Goal: Task Accomplishment & Management: Use online tool/utility

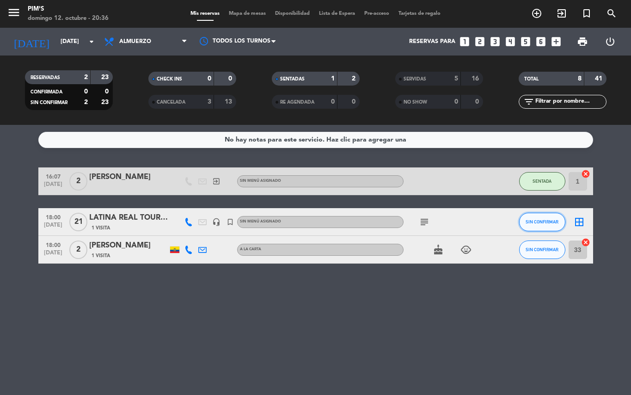
drag, startPoint x: 0, startPoint y: 0, endPoint x: 541, endPoint y: 222, distance: 584.6
click at [541, 222] on span "SIN CONFIRMAR" at bounding box center [542, 221] width 33 height 5
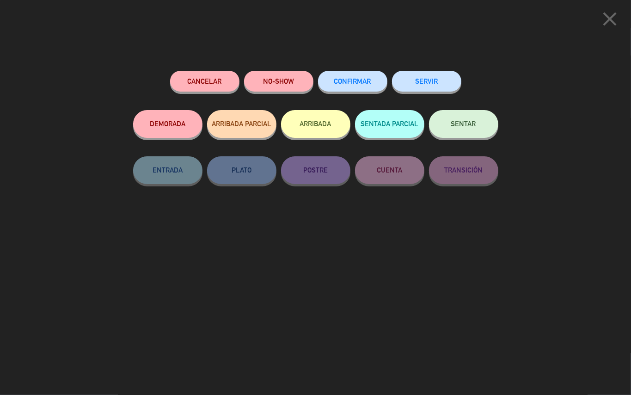
click at [452, 121] on span "SENTAR" at bounding box center [464, 124] width 25 height 8
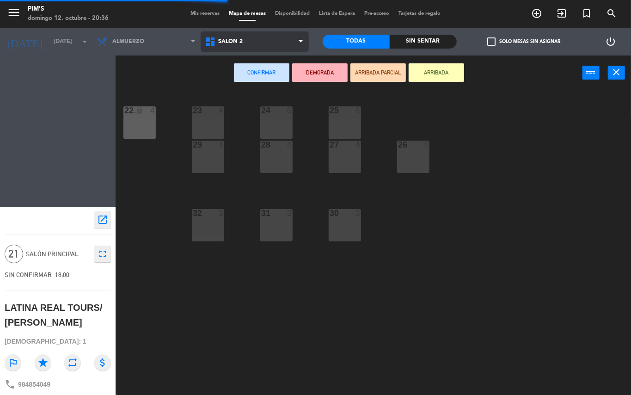
click at [291, 44] on span "Salón 2" at bounding box center [255, 41] width 108 height 20
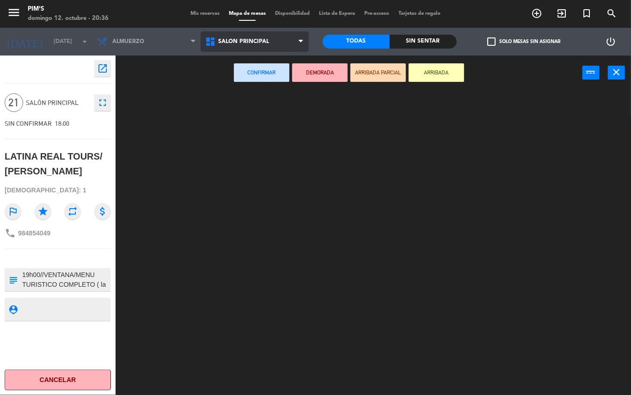
click at [281, 87] on ng-component "menu Pim's [DATE] 12. octubre - 20:36 Mis reservas Mapa de mesas Disponibilidad…" at bounding box center [315, 197] width 631 height 395
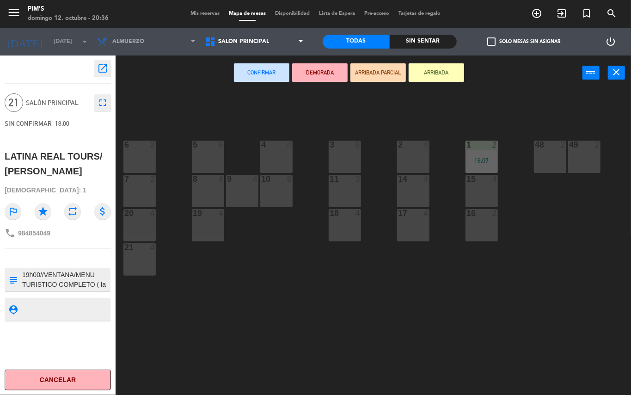
click at [339, 160] on div "3 6" at bounding box center [345, 157] width 32 height 32
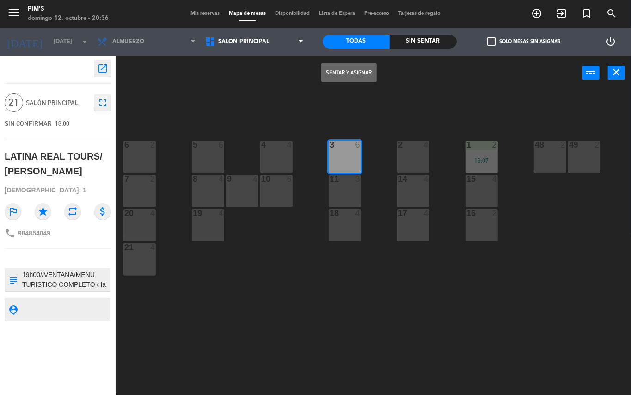
click at [340, 69] on button "Sentar y Asignar" at bounding box center [350, 72] width 56 height 19
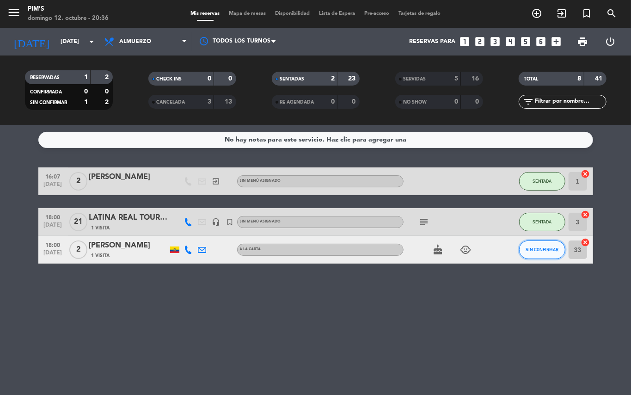
click at [542, 250] on span "SIN CONFIRMAR" at bounding box center [542, 249] width 33 height 5
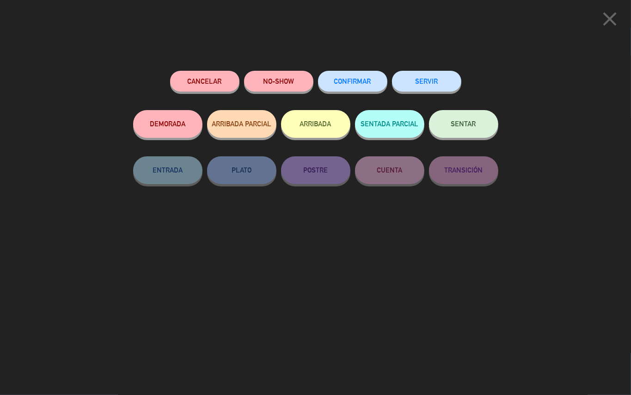
drag, startPoint x: 435, startPoint y: 125, endPoint x: 424, endPoint y: 105, distance: 22.4
click at [422, 102] on div "Cancelar NO-SHOW CONFIRMAR SERVIR DEMORADA ARRIBADA PARCIAL ARRIBADA SENTADA PA…" at bounding box center [315, 152] width 365 height 162
click at [446, 130] on button "SENTAR" at bounding box center [463, 124] width 69 height 28
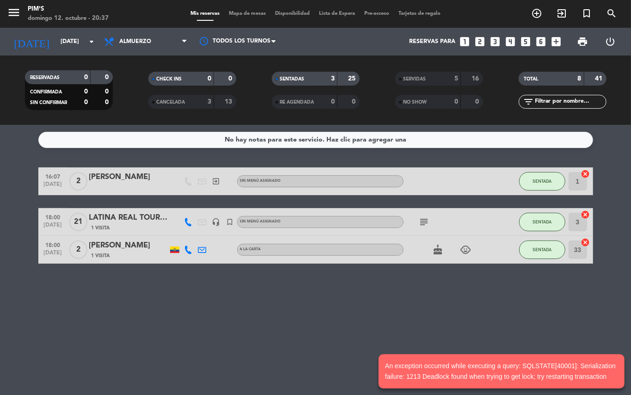
click at [547, 171] on div "SENTADA" at bounding box center [543, 180] width 46 height 27
click at [543, 172] on button "SENTADA" at bounding box center [543, 181] width 46 height 19
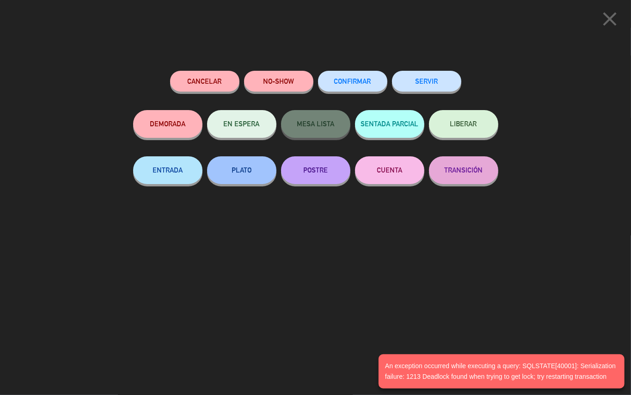
click at [419, 87] on button "SERVIR" at bounding box center [426, 81] width 69 height 21
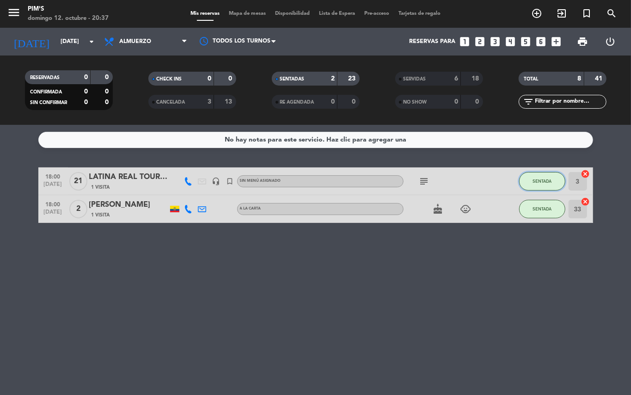
click at [554, 189] on button "SENTADA" at bounding box center [543, 181] width 46 height 19
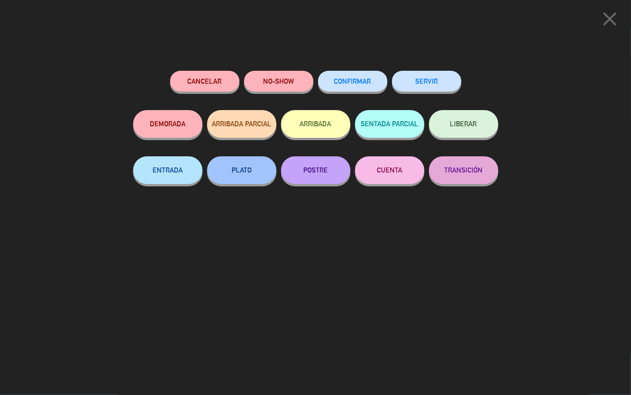
click at [439, 85] on button "SERVIR" at bounding box center [426, 81] width 69 height 21
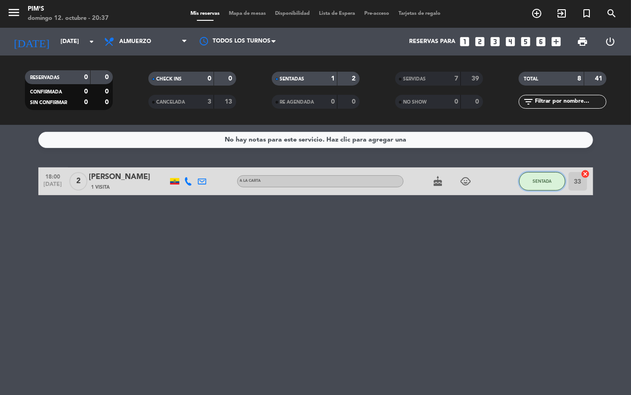
click at [533, 189] on button "SENTADA" at bounding box center [543, 181] width 46 height 19
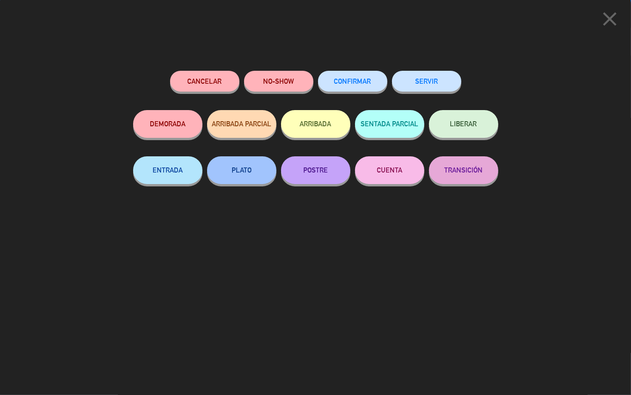
click at [421, 84] on button "SERVIR" at bounding box center [426, 81] width 69 height 21
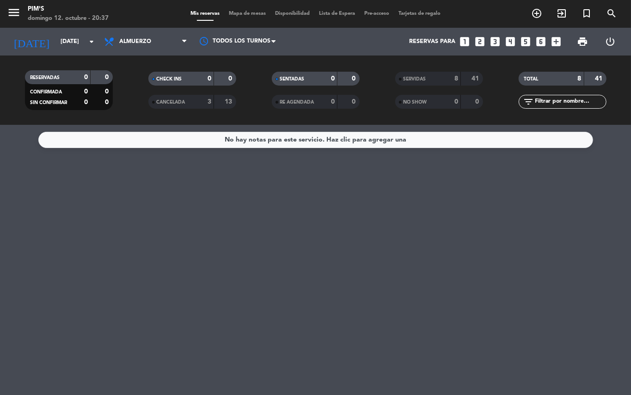
click at [325, 184] on div "No hay notas para este servicio. Haz clic para agregar una" at bounding box center [315, 260] width 631 height 270
